Goal: Task Accomplishment & Management: Complete application form

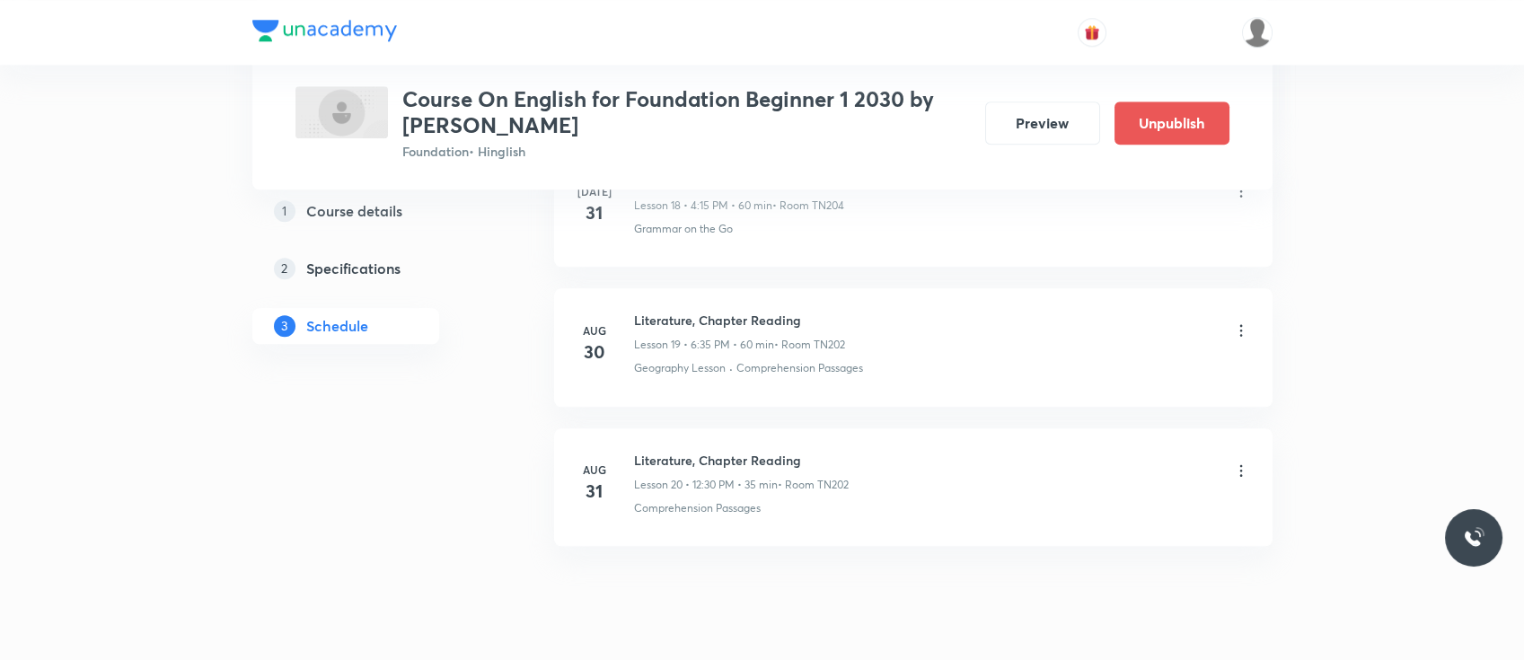
scroll to position [3695, 0]
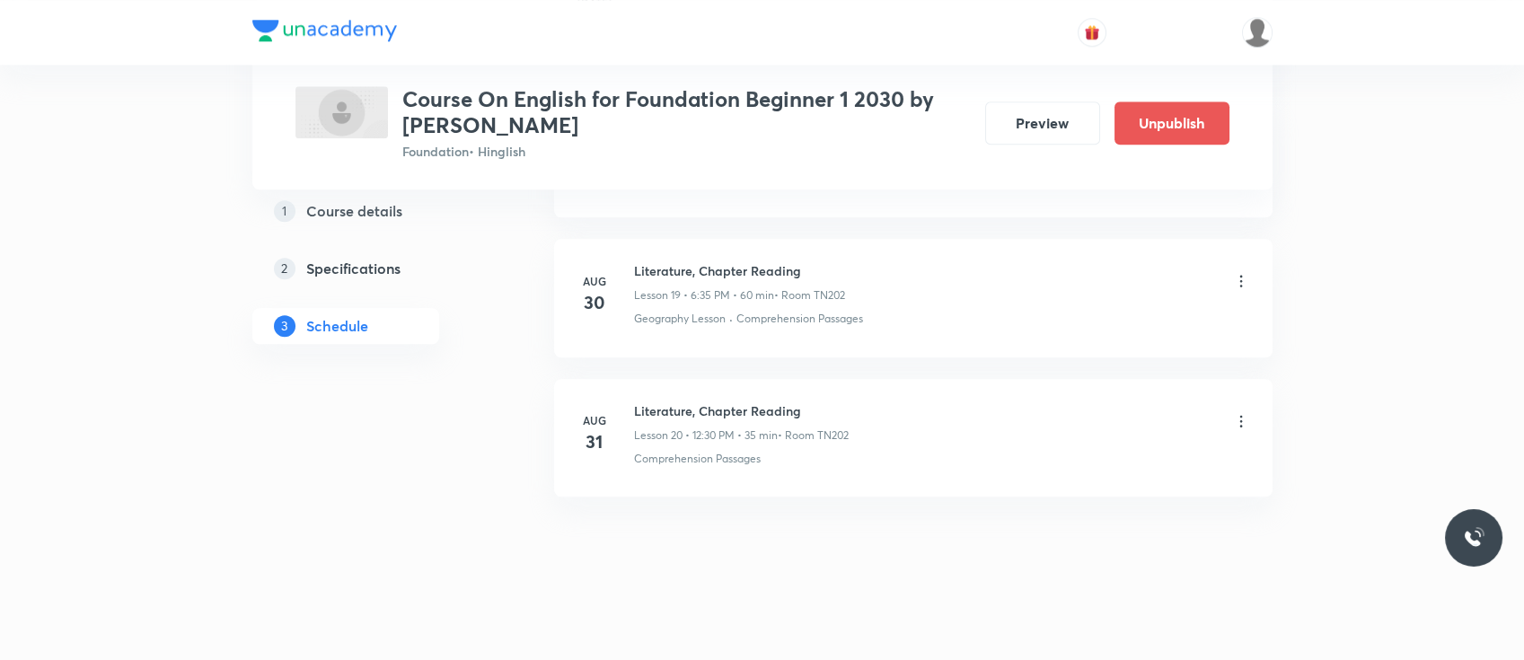
click at [373, 269] on h5 "Specifications" at bounding box center [353, 269] width 94 height 22
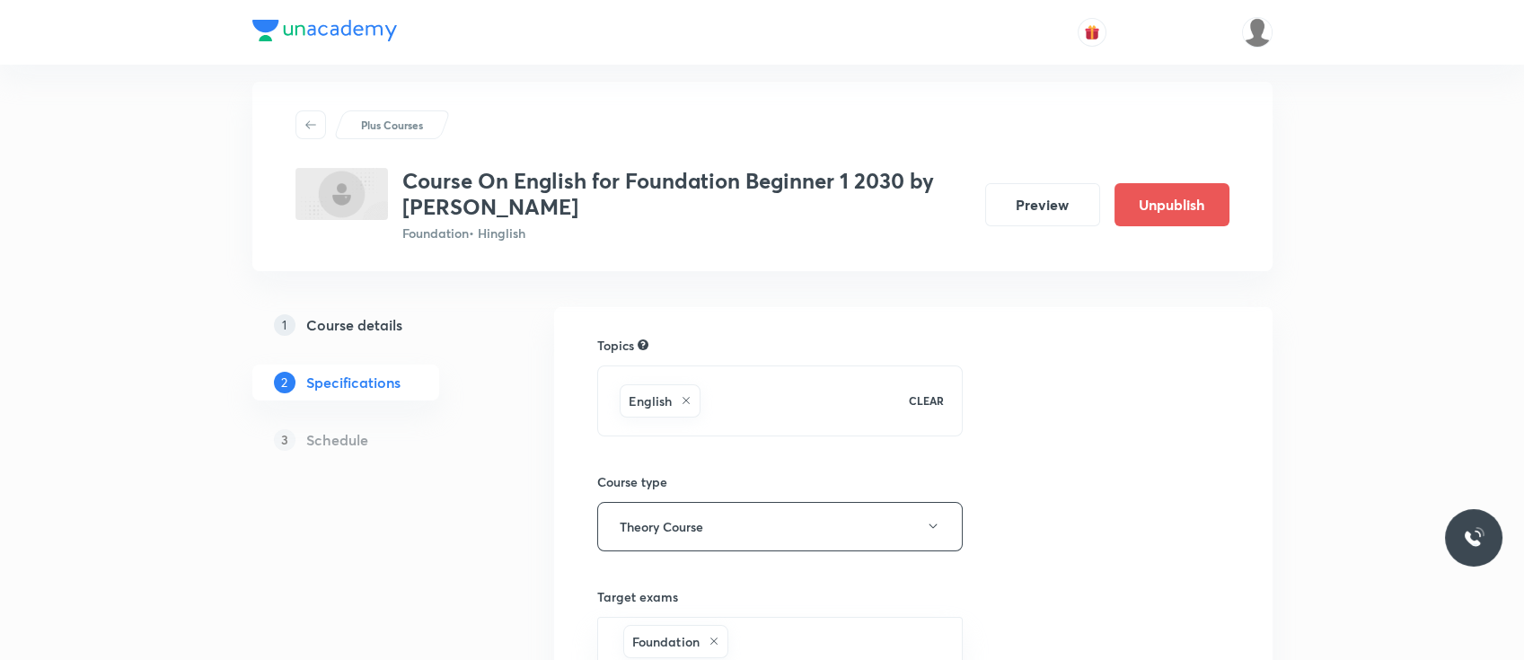
scroll to position [2, 0]
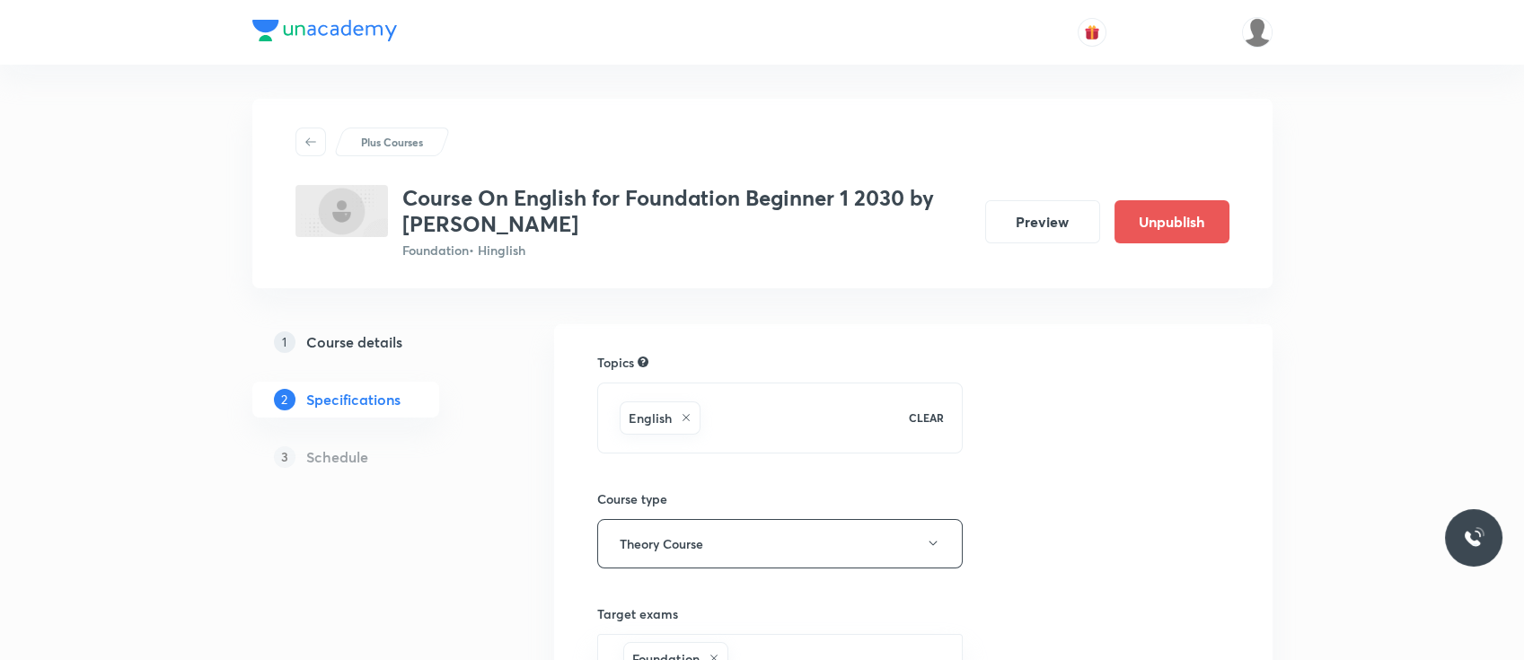
click at [333, 354] on link "1 Course details" at bounding box center [374, 342] width 244 height 36
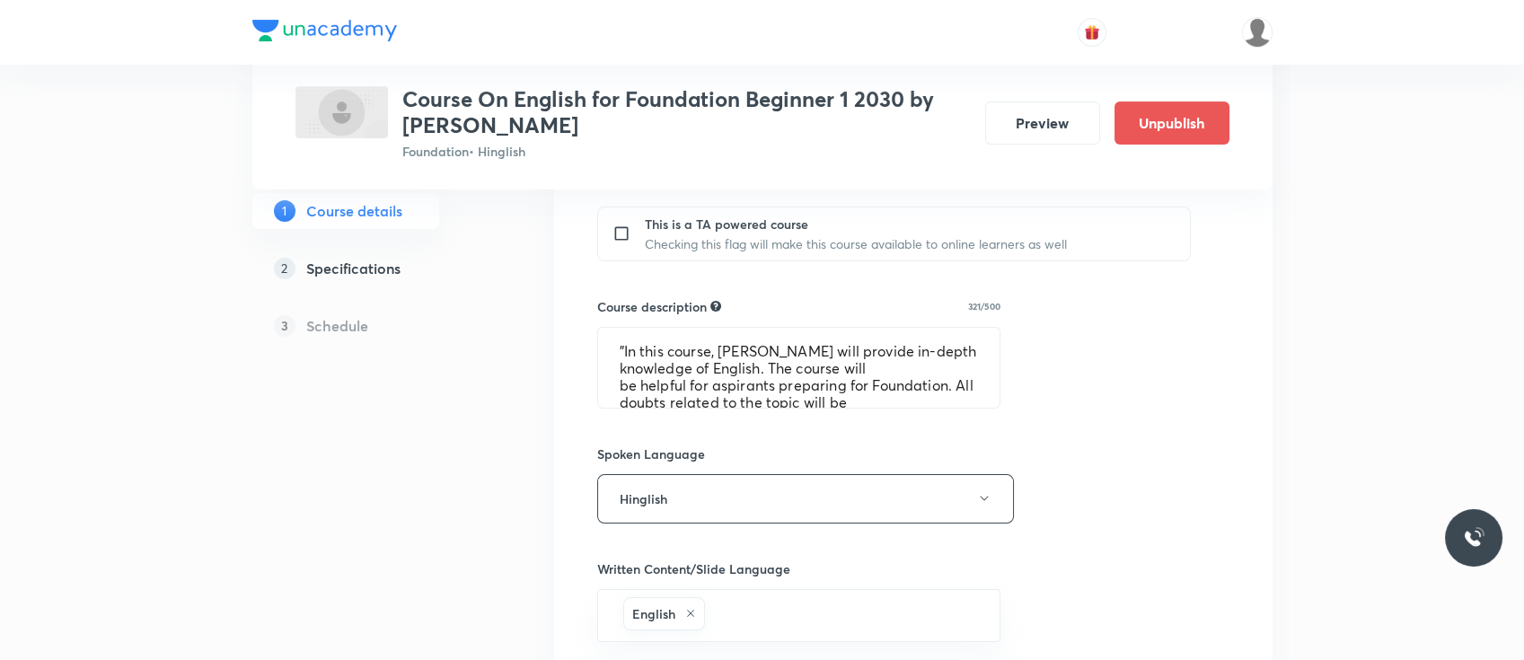
scroll to position [1141, 0]
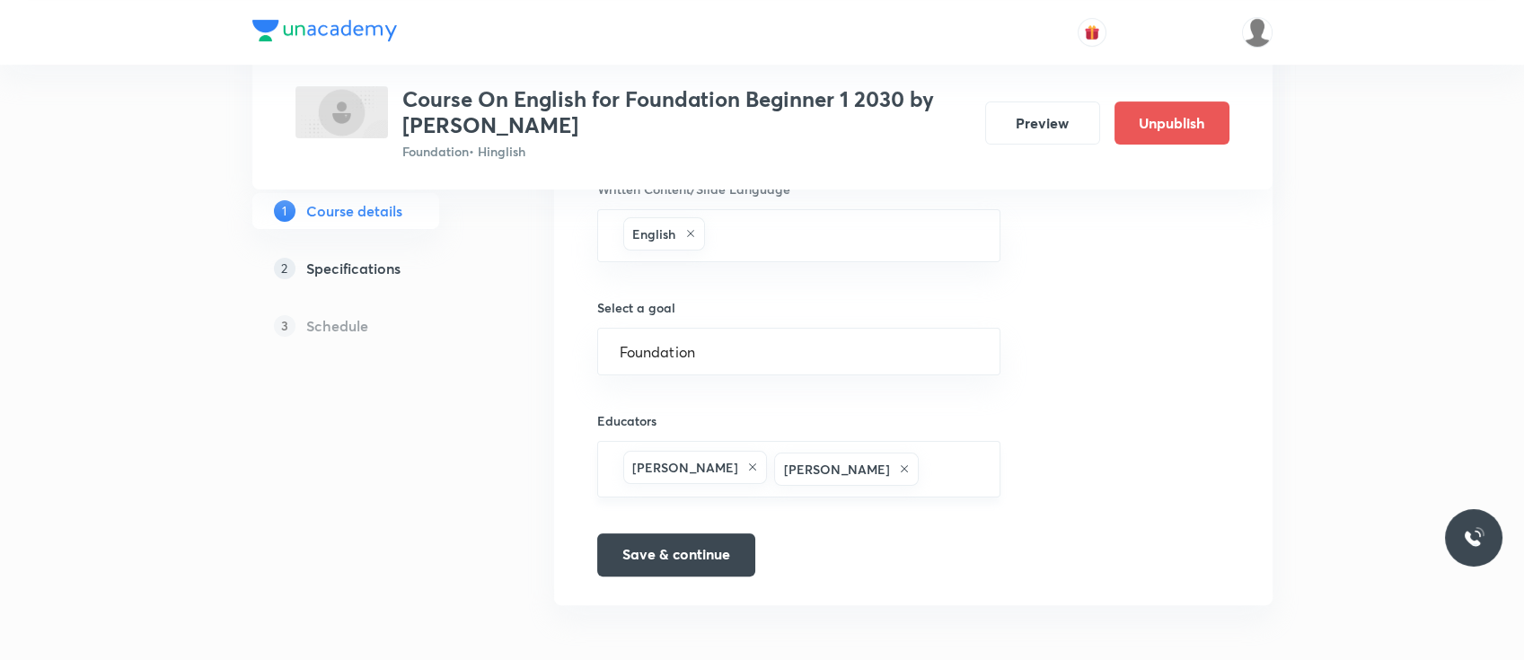
click at [856, 473] on div "[PERSON_NAME]" at bounding box center [846, 468] width 145 height 33
click at [899, 470] on icon at bounding box center [904, 468] width 11 height 11
click at [682, 564] on button "Save & continue" at bounding box center [676, 552] width 158 height 43
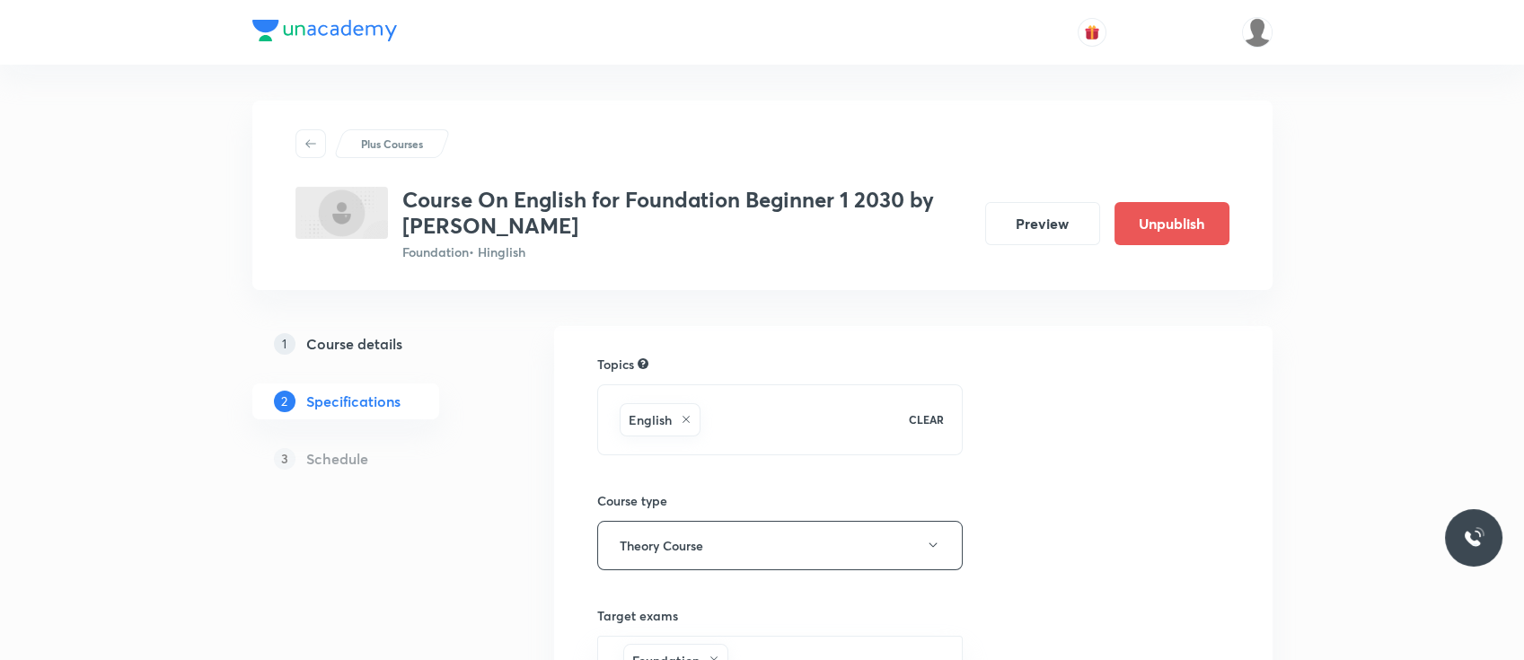
scroll to position [397, 0]
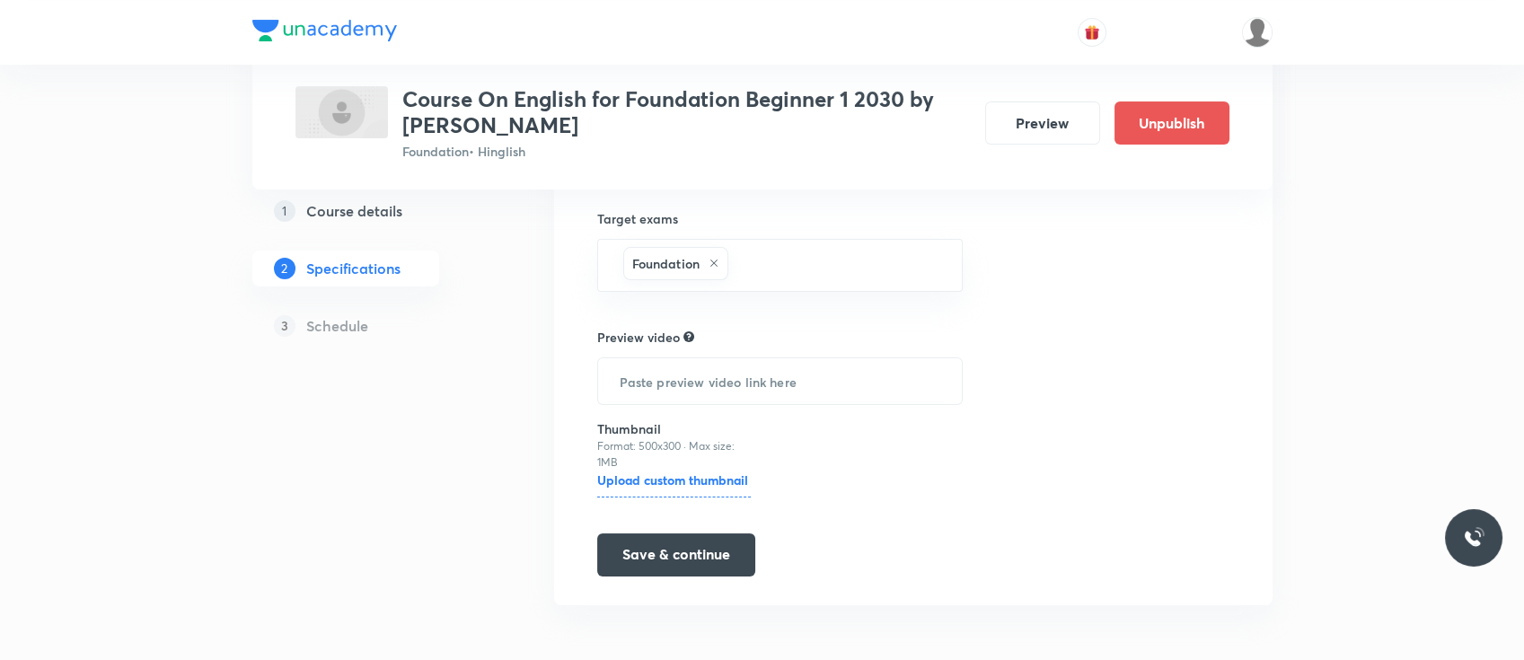
click at [353, 216] on h5 "Course details" at bounding box center [354, 211] width 96 height 22
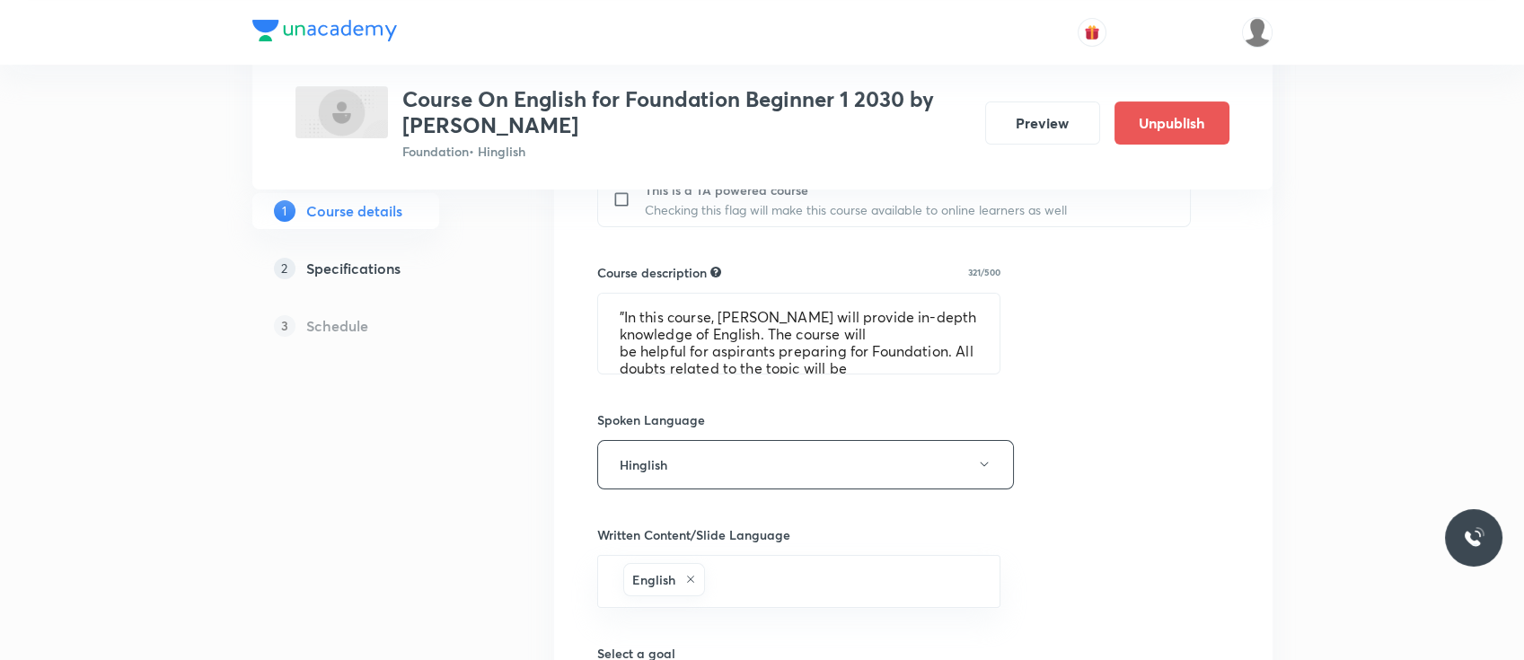
scroll to position [1141, 0]
